Goal: Contribute content: Add original content to the website for others to see

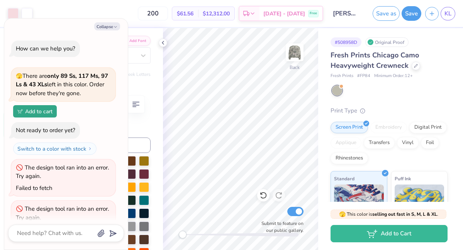
scroll to position [64, 0]
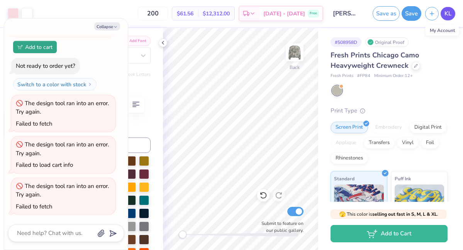
click at [452, 15] on link "KL" at bounding box center [447, 14] width 15 height 14
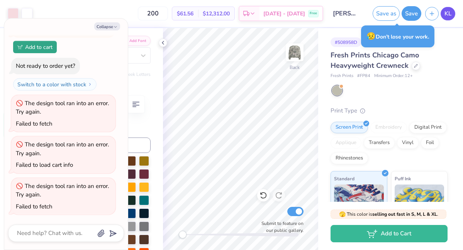
type textarea "x"
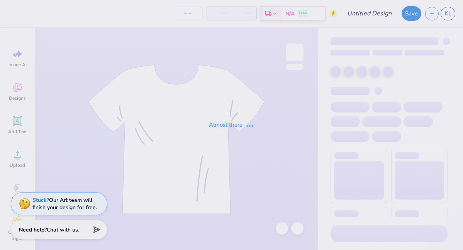
type input "parents wknd 2"
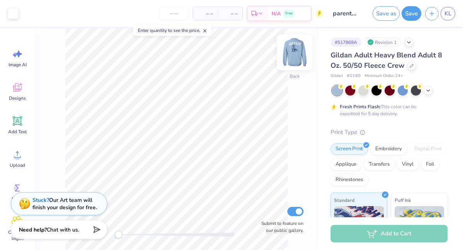
click at [291, 57] on img at bounding box center [294, 52] width 31 height 31
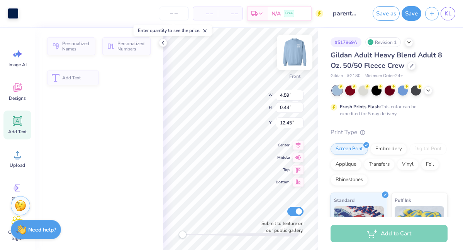
type input "4.59"
type input "0.44"
type input "12.45"
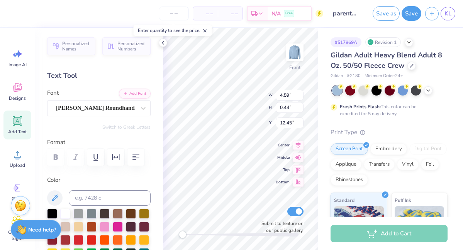
click at [325, 125] on div "# 517869A Revision 1 Gildan Adult Heavy Blend Adult 8 Oz. 50/50 Fleece Crew Gil…" at bounding box center [390, 197] width 145 height 339
type input "5.16"
type input "0.49"
type input "1.37"
type input "0.32"
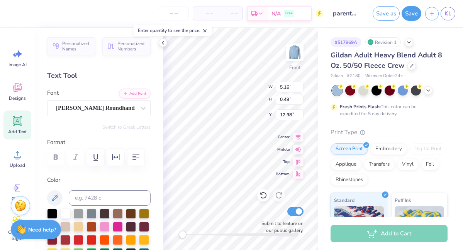
type input "12.98"
type input "1.61"
type input "0.38"
type input "13.25"
click at [331, 118] on div "Gildan Adult Heavy Blend Adult 8 Oz. 50/50 Fleece Crew Gildan # G180 Minimum Or…" at bounding box center [388, 208] width 117 height 317
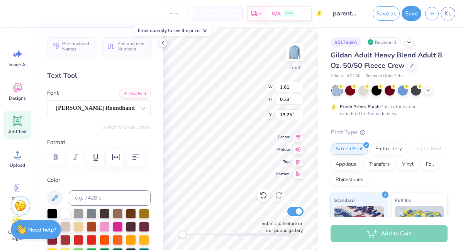
click at [320, 120] on div "# 517869A Revision 1 Gildan Adult Heavy Blend Adult 8 Oz. 50/50 Fleece Crew Gil…" at bounding box center [390, 197] width 145 height 339
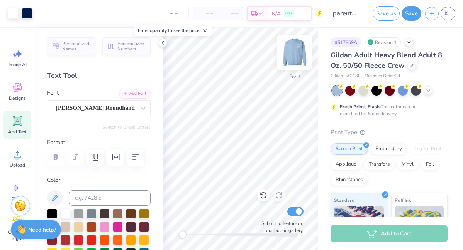
click at [293, 56] on img at bounding box center [294, 52] width 31 height 31
click at [293, 56] on img at bounding box center [294, 52] width 15 height 15
type input "12.00"
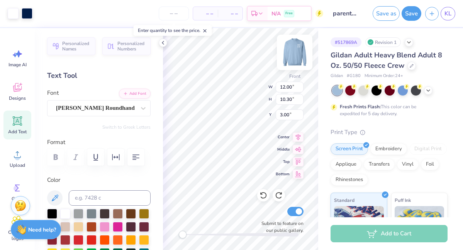
type input "10.30"
type input "3.00"
type input "5.16"
type input "0.49"
type input "12.45"
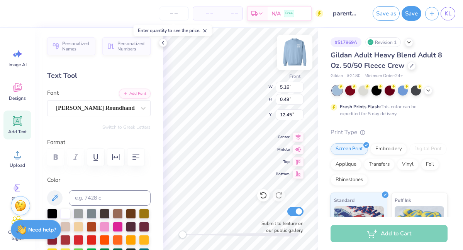
type input "6.04"
type input "0.57"
type input "13.63"
type input "12.00"
type input "10.30"
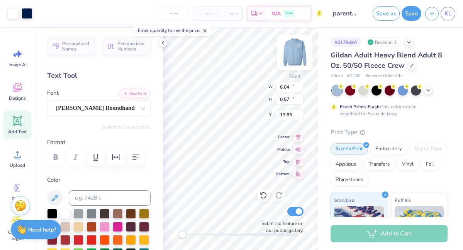
type input "3.00"
type input "1.61"
type input "0.38"
type input "13.25"
click at [287, 55] on img at bounding box center [294, 52] width 31 height 31
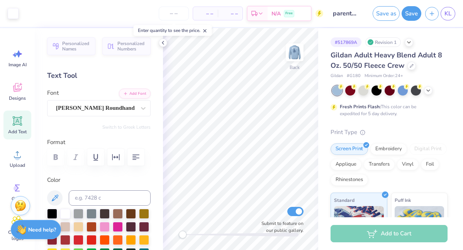
click at [287, 55] on img at bounding box center [294, 52] width 15 height 15
click at [288, 47] on img at bounding box center [294, 52] width 31 height 31
click at [391, 91] on div at bounding box center [389, 90] width 10 height 10
click at [292, 56] on img at bounding box center [294, 52] width 31 height 31
click at [429, 90] on icon at bounding box center [428, 90] width 6 height 6
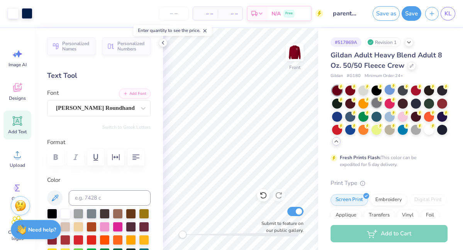
click at [377, 102] on div at bounding box center [376, 103] width 10 height 10
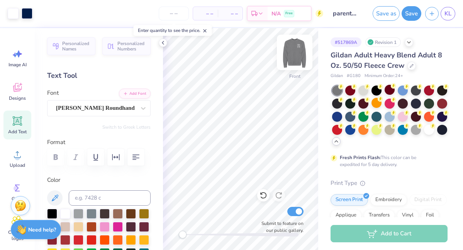
click at [293, 50] on img at bounding box center [294, 52] width 31 height 31
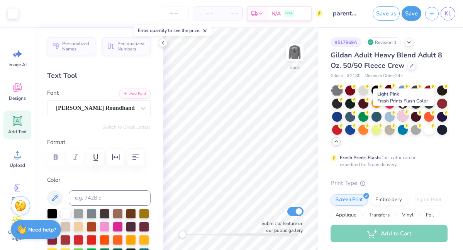
click at [404, 117] on div at bounding box center [403, 116] width 10 height 10
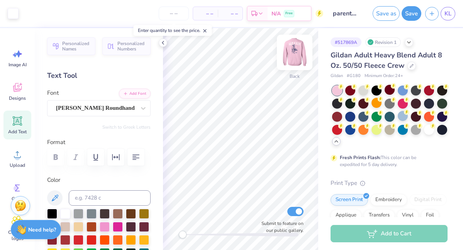
click at [298, 55] on img at bounding box center [294, 52] width 31 height 31
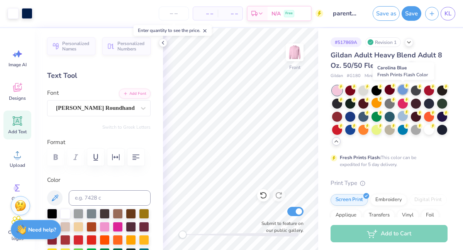
click at [403, 89] on div at bounding box center [403, 90] width 10 height 10
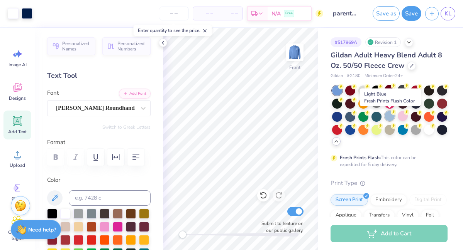
click at [393, 116] on div at bounding box center [389, 116] width 10 height 10
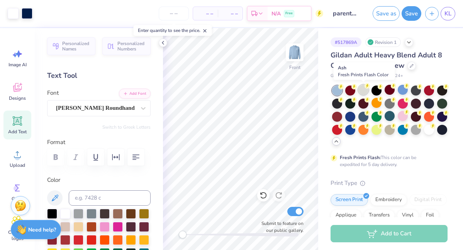
click at [364, 91] on div at bounding box center [363, 90] width 10 height 10
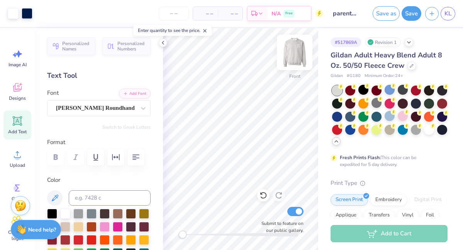
click at [292, 58] on img at bounding box center [294, 52] width 31 height 31
click at [292, 58] on img at bounding box center [294, 52] width 15 height 15
click at [386, 115] on div at bounding box center [389, 116] width 10 height 10
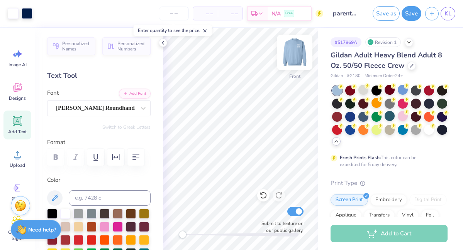
click at [291, 55] on img at bounding box center [294, 52] width 31 height 31
click at [291, 54] on img at bounding box center [294, 52] width 31 height 31
click at [291, 54] on img at bounding box center [294, 52] width 15 height 15
type input "6.65"
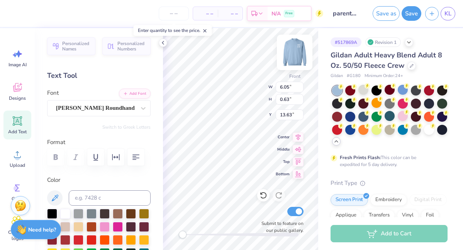
type input "0.63"
type input "1.96"
type input "0.46"
click at [289, 56] on img at bounding box center [294, 52] width 31 height 31
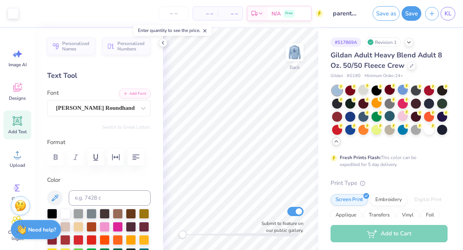
click at [289, 56] on img at bounding box center [294, 52] width 15 height 15
click at [411, 14] on button "Save" at bounding box center [411, 12] width 20 height 15
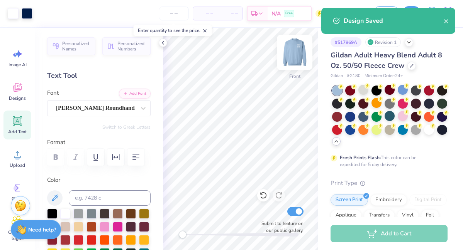
click at [292, 59] on img at bounding box center [294, 52] width 31 height 31
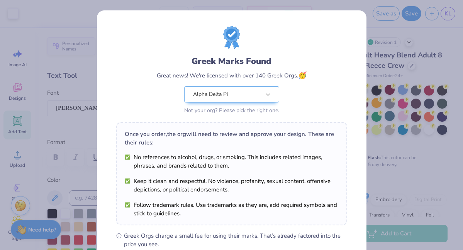
scroll to position [111, 0]
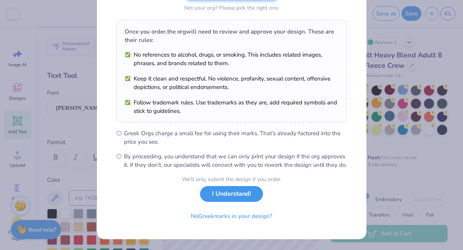
click at [241, 195] on button "I Understand!" at bounding box center [231, 194] width 63 height 16
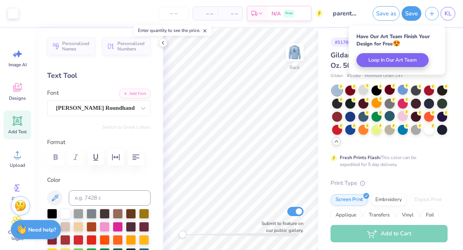
scroll to position [0, 0]
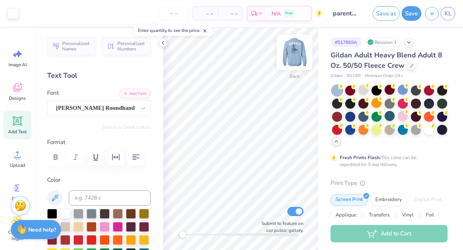
click at [293, 55] on img at bounding box center [294, 52] width 31 height 31
click at [293, 55] on img at bounding box center [294, 52] width 15 height 15
click at [452, 15] on link "KL" at bounding box center [447, 14] width 15 height 14
